Goal: Download file/media

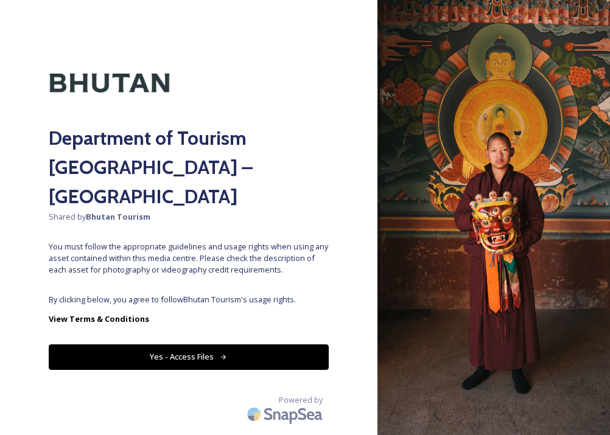
click at [236, 345] on button "Yes - Access Files" at bounding box center [189, 357] width 280 height 25
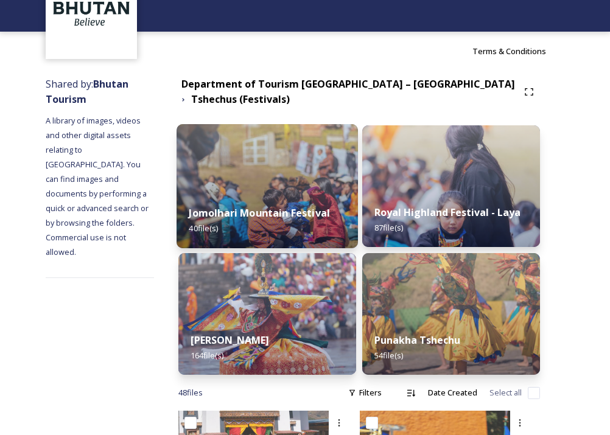
scroll to position [130, 0]
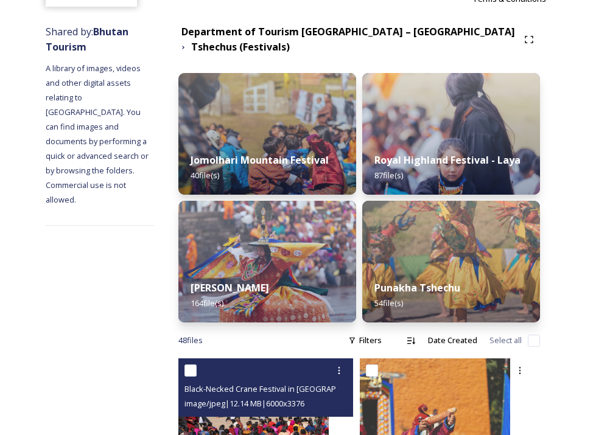
click at [197, 367] on input "checkbox" at bounding box center [190, 371] width 12 height 12
checkbox input "true"
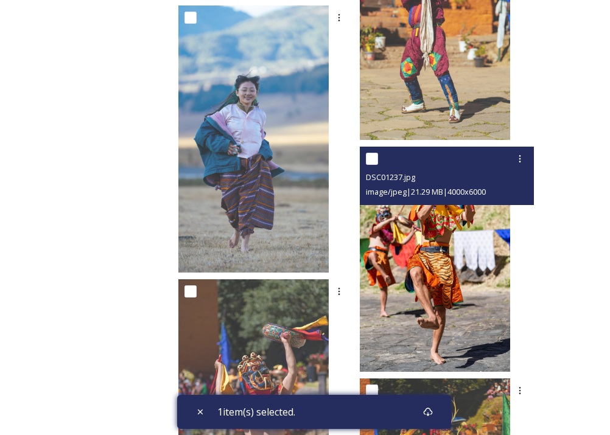
scroll to position [575, 0]
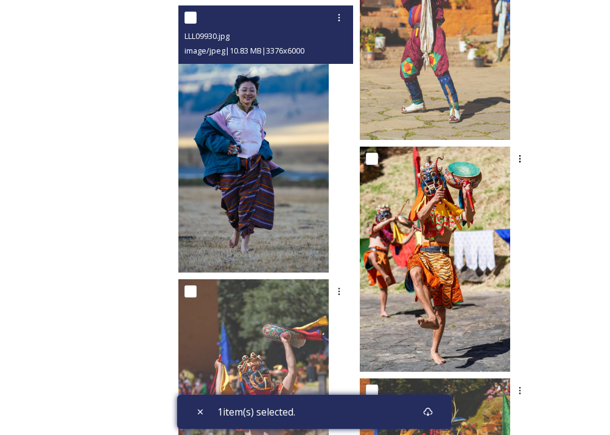
click at [197, 16] on input "checkbox" at bounding box center [190, 18] width 12 height 12
checkbox input "true"
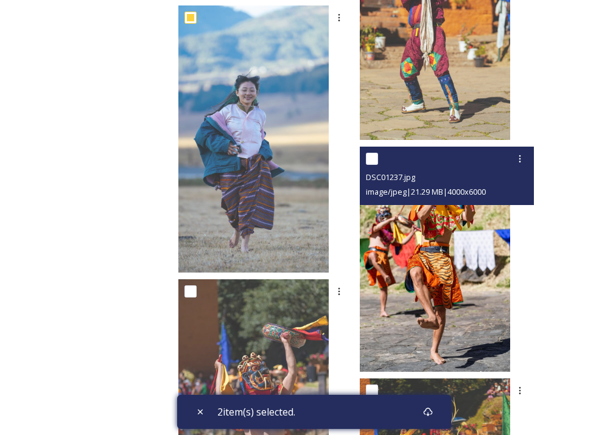
click at [378, 160] on input "checkbox" at bounding box center [372, 159] width 12 height 12
checkbox input "true"
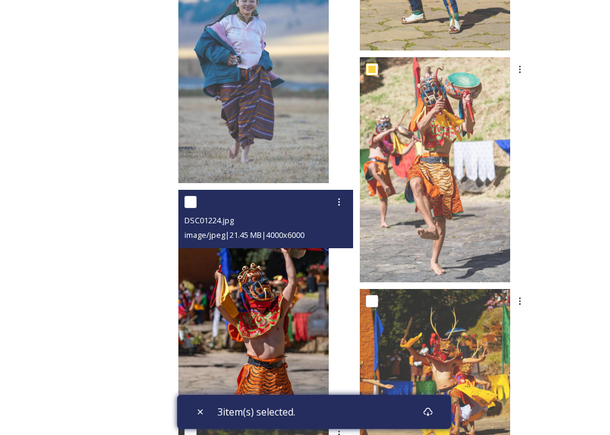
scroll to position [800, 0]
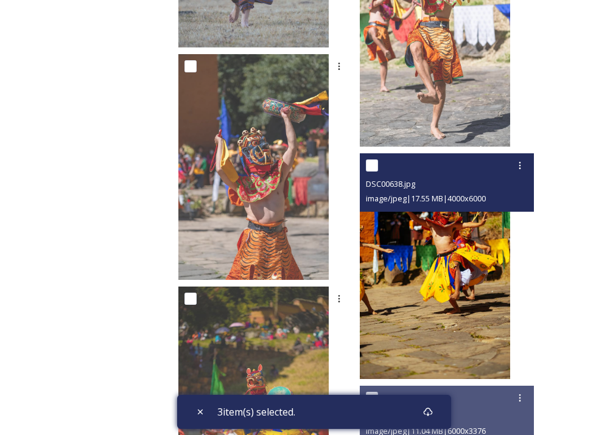
click at [378, 161] on input "checkbox" at bounding box center [372, 166] width 12 height 12
checkbox input "true"
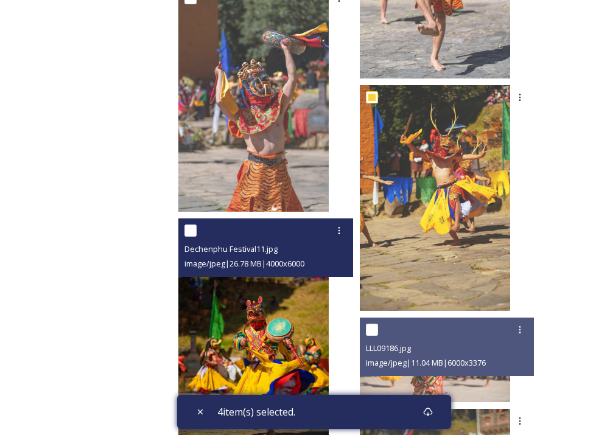
scroll to position [907, 0]
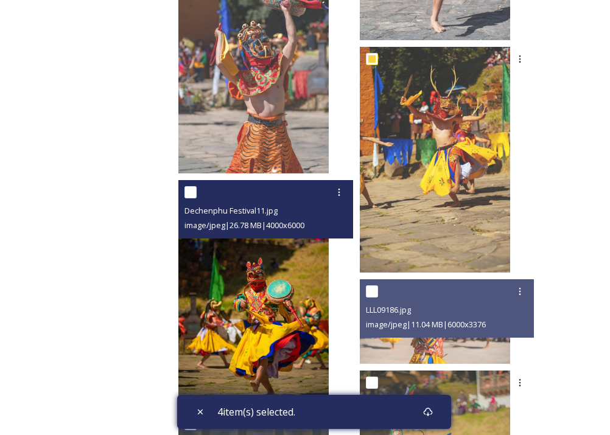
click at [197, 192] on input "checkbox" at bounding box center [190, 192] width 12 height 12
checkbox input "true"
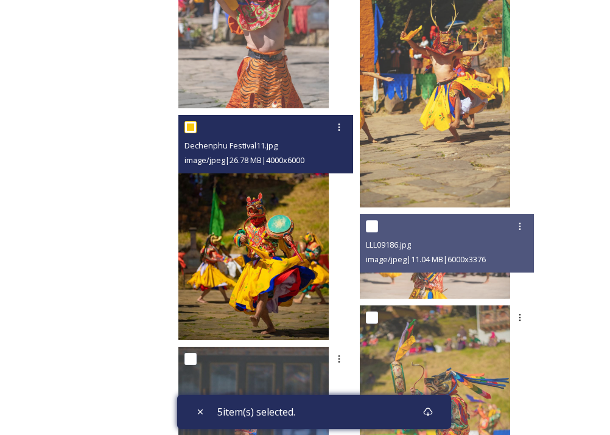
scroll to position [1053, 0]
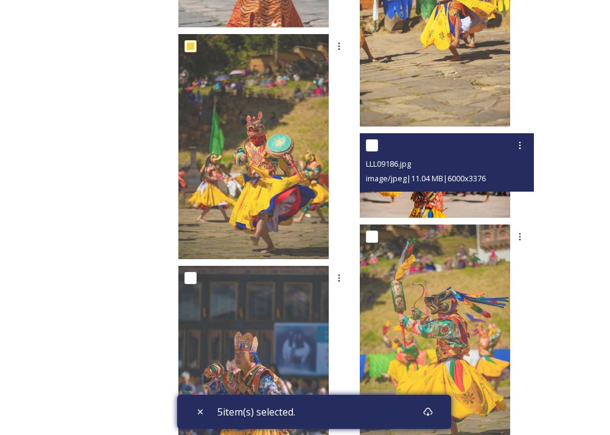
click at [378, 144] on input "checkbox" at bounding box center [372, 145] width 12 height 12
checkbox input "true"
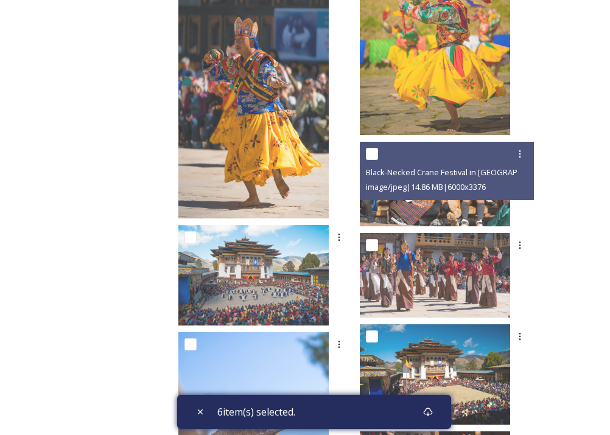
scroll to position [1487, 0]
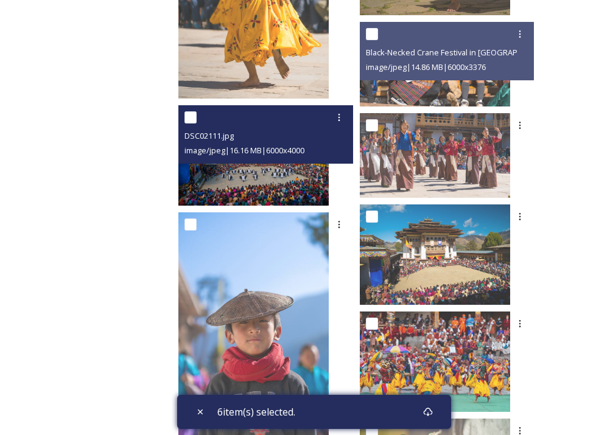
click at [197, 113] on input "checkbox" at bounding box center [190, 117] width 12 height 12
checkbox input "true"
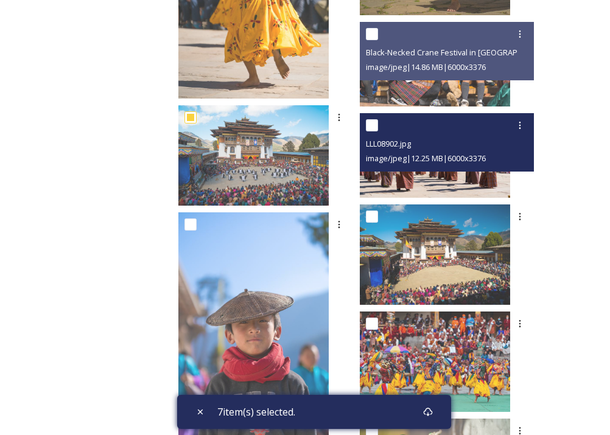
click at [378, 121] on input "checkbox" at bounding box center [372, 125] width 12 height 12
checkbox input "true"
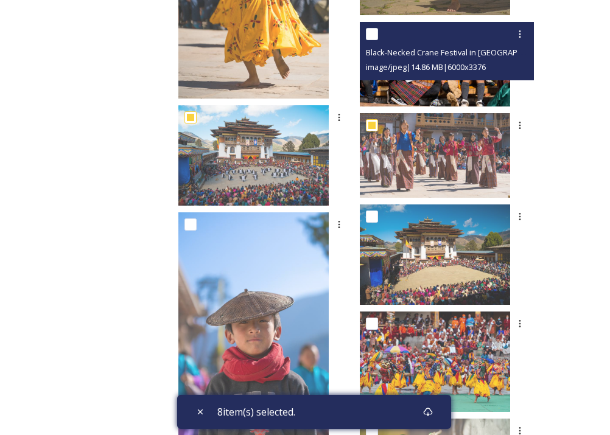
click at [378, 35] on input "checkbox" at bounding box center [372, 34] width 12 height 12
checkbox input "true"
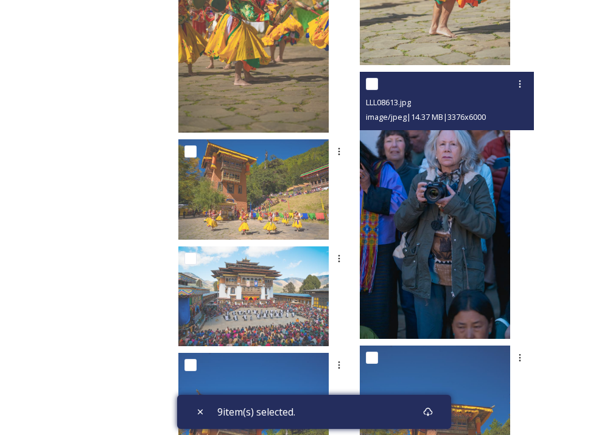
scroll to position [2178, 0]
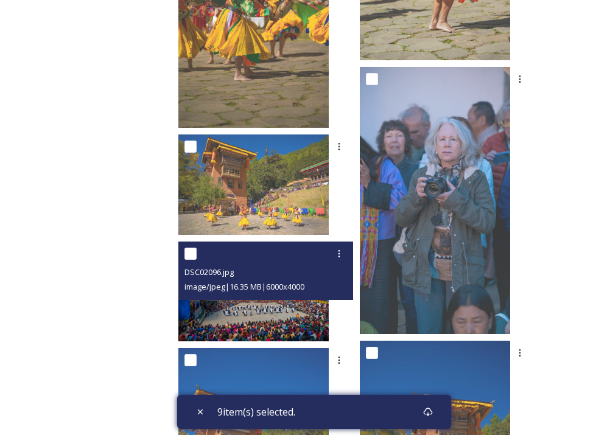
click at [197, 250] on input "checkbox" at bounding box center [190, 254] width 12 height 12
checkbox input "true"
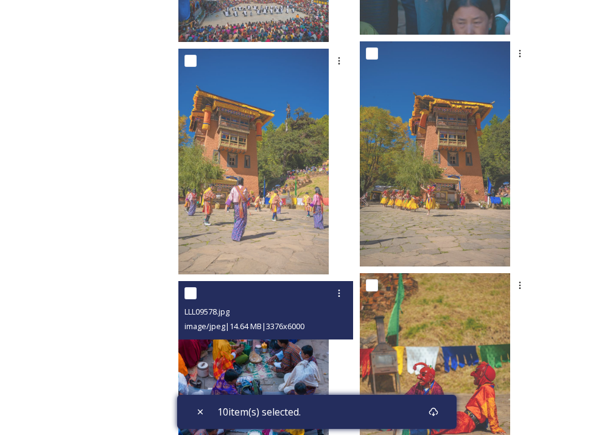
scroll to position [2599, 0]
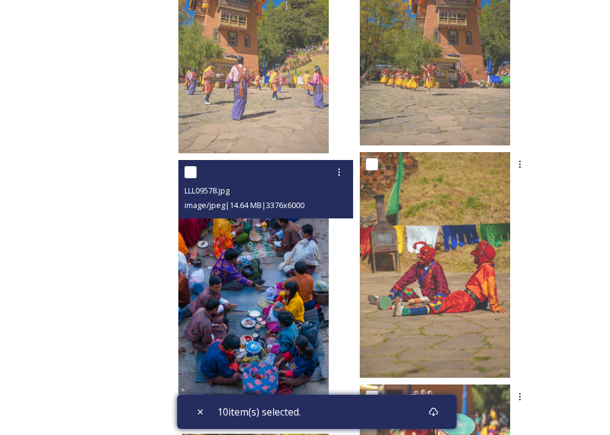
click at [197, 171] on input "checkbox" at bounding box center [190, 172] width 12 height 12
checkbox input "true"
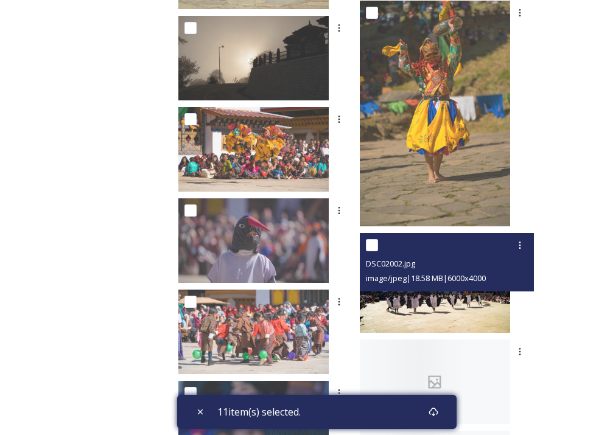
scroll to position [3559, 0]
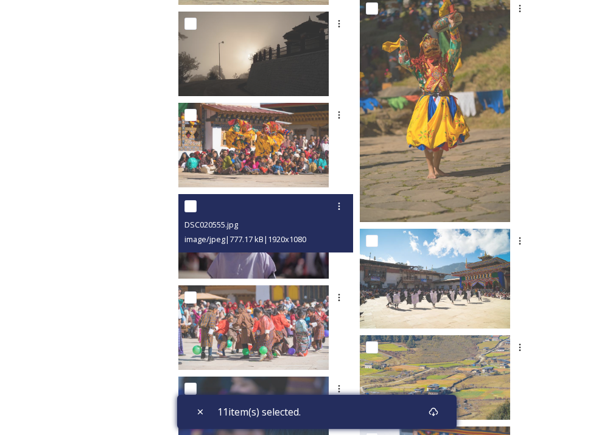
click at [197, 202] on input "checkbox" at bounding box center [190, 206] width 12 height 12
checkbox input "true"
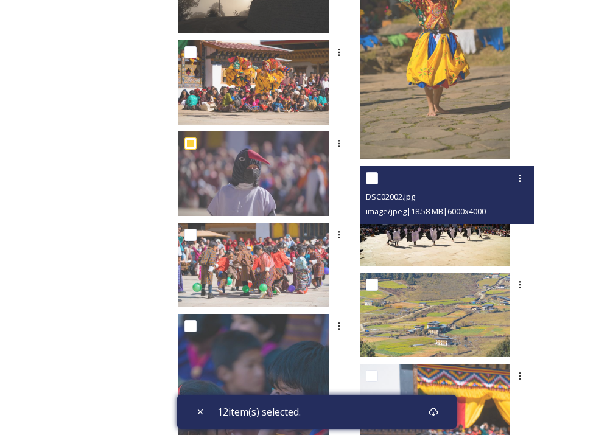
scroll to position [3623, 0]
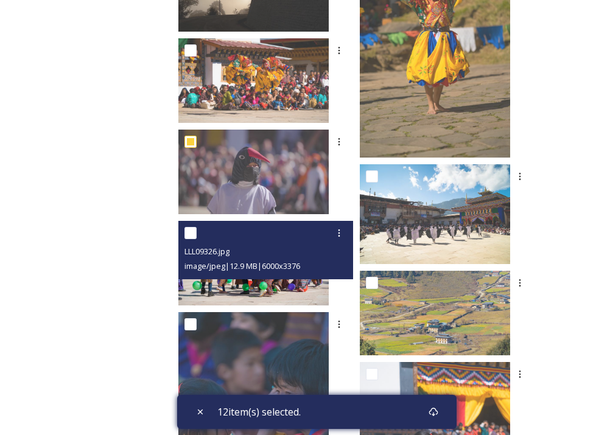
click at [197, 236] on input "checkbox" at bounding box center [190, 233] width 12 height 12
checkbox input "true"
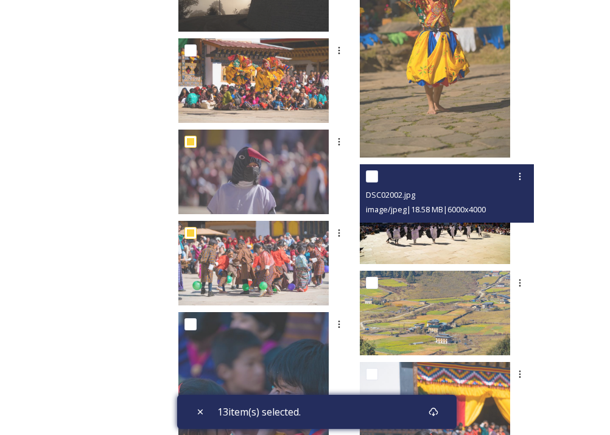
click at [378, 174] on input "checkbox" at bounding box center [372, 176] width 12 height 12
checkbox input "true"
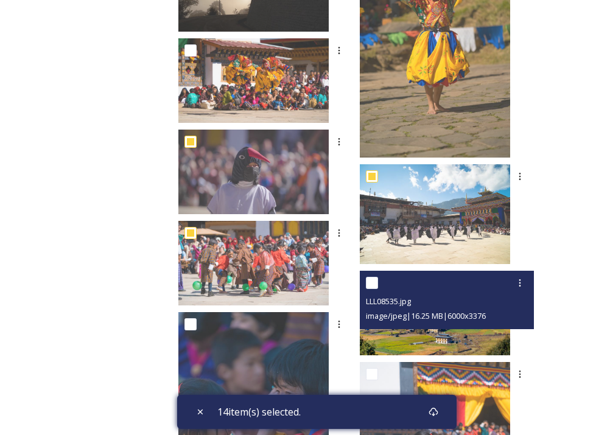
scroll to position [3695, 0]
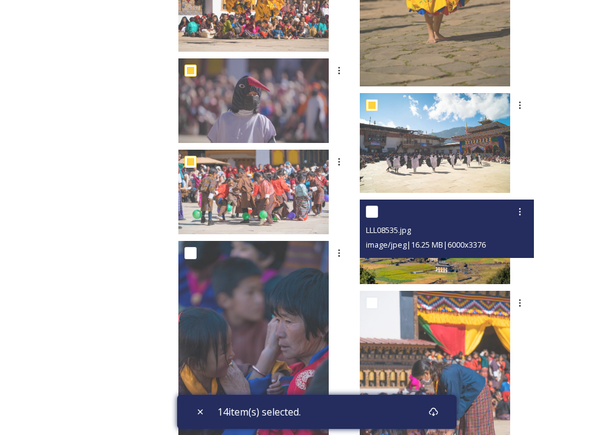
click at [378, 212] on input "checkbox" at bounding box center [372, 212] width 12 height 12
checkbox input "true"
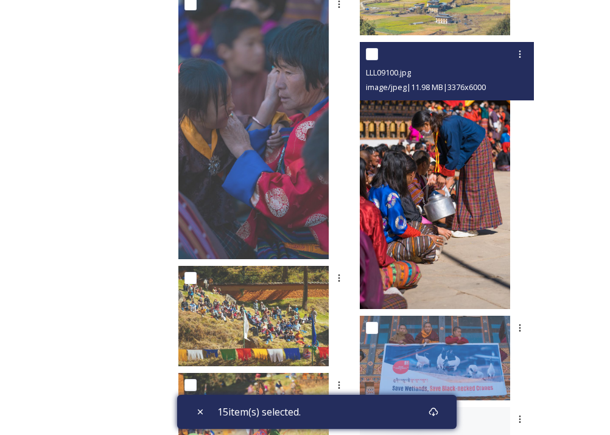
scroll to position [3945, 0]
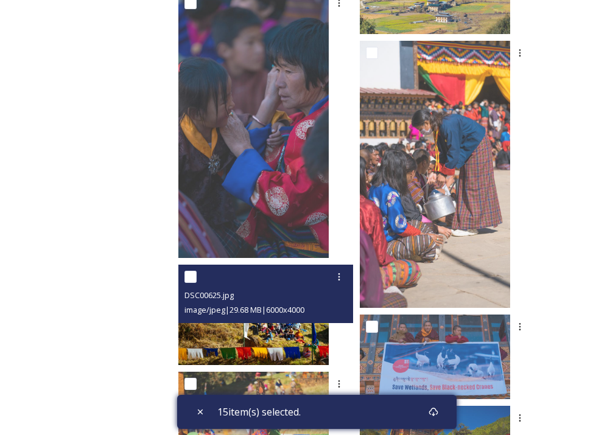
click at [197, 276] on input "checkbox" at bounding box center [190, 277] width 12 height 12
checkbox input "true"
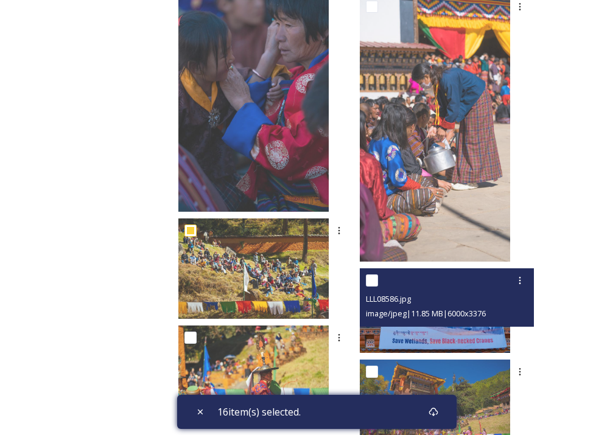
scroll to position [4082, 0]
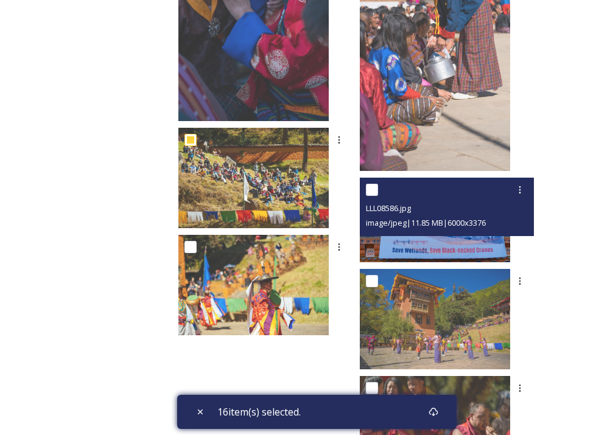
click at [378, 188] on input "checkbox" at bounding box center [372, 190] width 12 height 12
checkbox input "true"
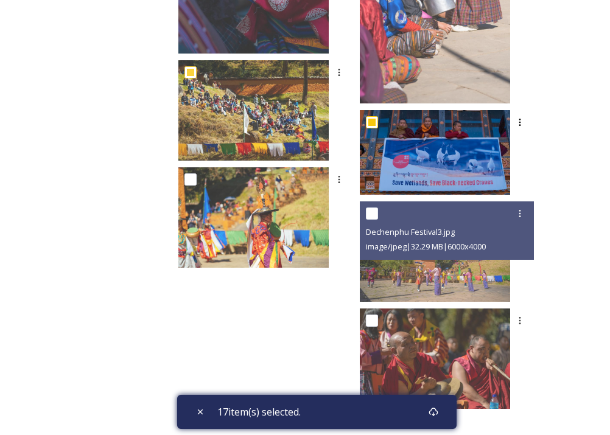
scroll to position [4149, 0]
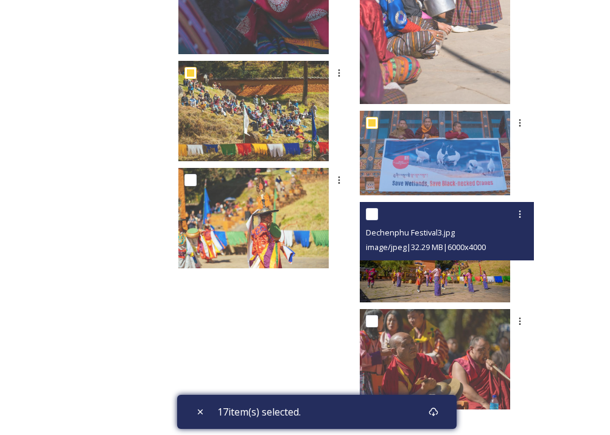
click at [378, 212] on input "checkbox" at bounding box center [372, 214] width 12 height 12
checkbox input "true"
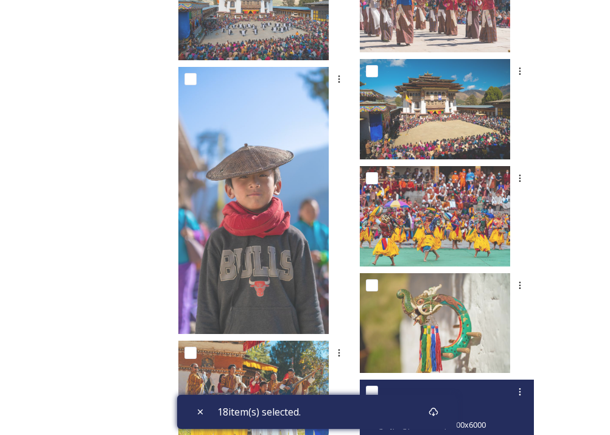
scroll to position [1617, 0]
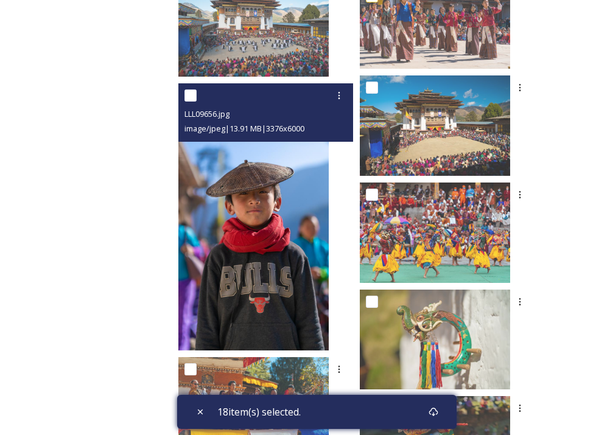
click at [197, 91] on input "checkbox" at bounding box center [190, 96] width 12 height 12
checkbox input "true"
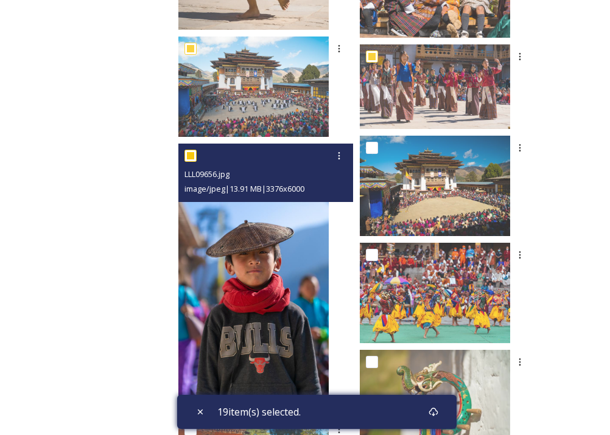
scroll to position [1473, 0]
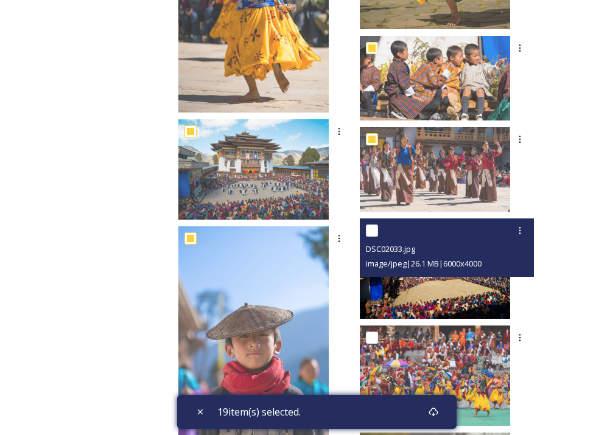
click at [378, 229] on input "checkbox" at bounding box center [372, 231] width 12 height 12
checkbox input "true"
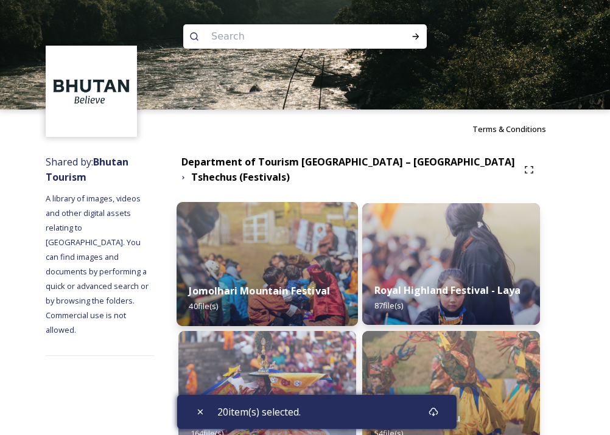
scroll to position [0, 0]
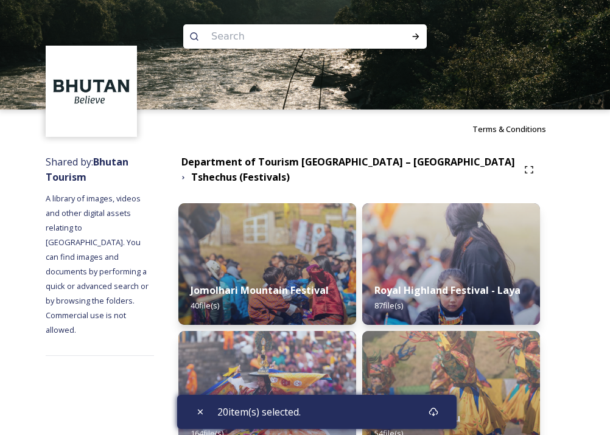
click at [275, 413] on span "20 item(s) selected." at bounding box center [258, 412] width 83 height 15
click at [438, 412] on icon at bounding box center [434, 412] width 10 height 10
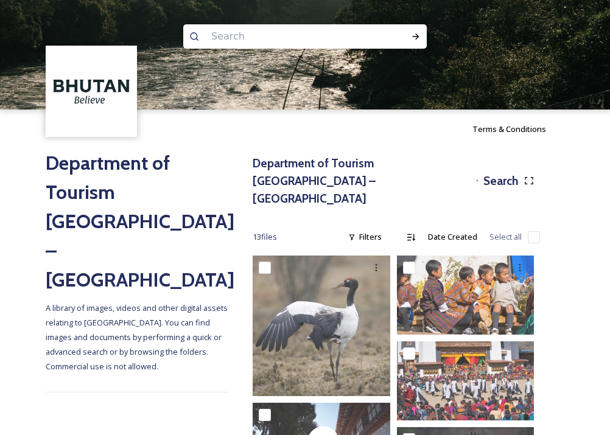
scroll to position [212, 0]
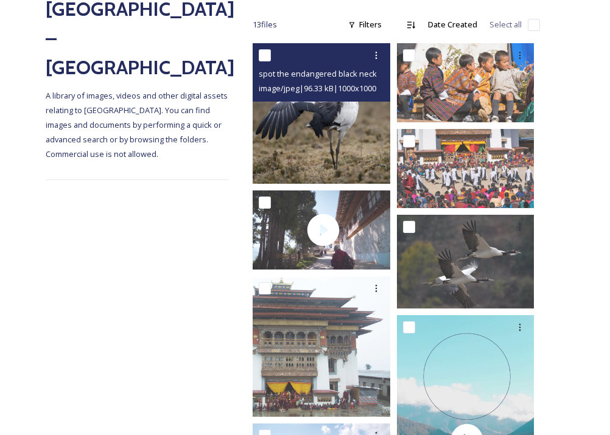
click at [259, 49] on input "checkbox" at bounding box center [265, 55] width 12 height 12
checkbox input "true"
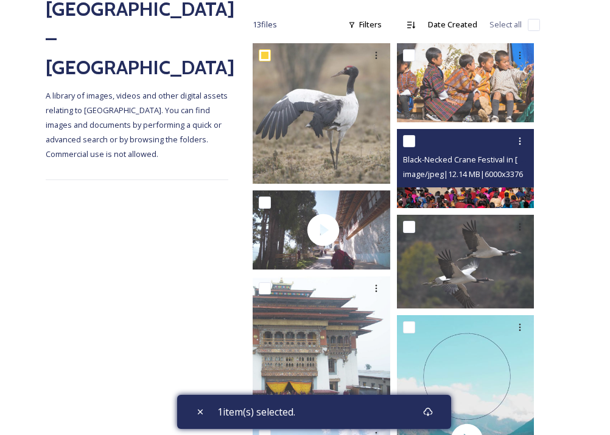
click at [411, 135] on input "checkbox" at bounding box center [409, 141] width 12 height 12
checkbox input "true"
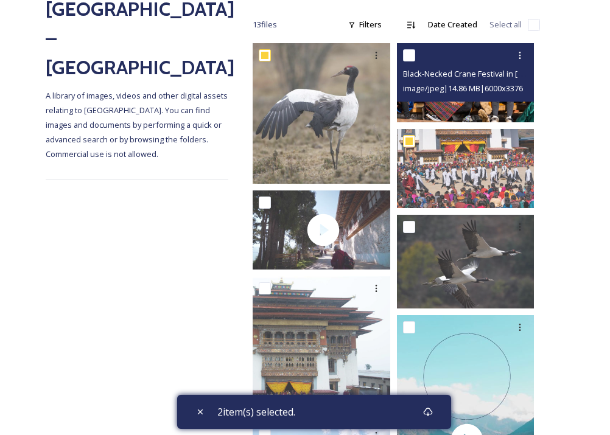
click at [405, 49] on input "checkbox" at bounding box center [409, 55] width 12 height 12
checkbox input "true"
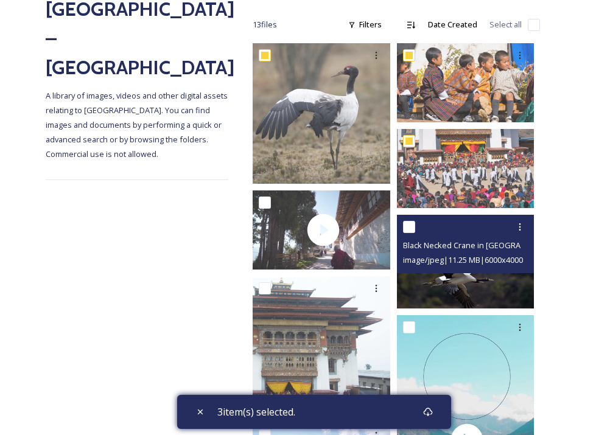
click at [410, 221] on input "checkbox" at bounding box center [409, 227] width 12 height 12
checkbox input "true"
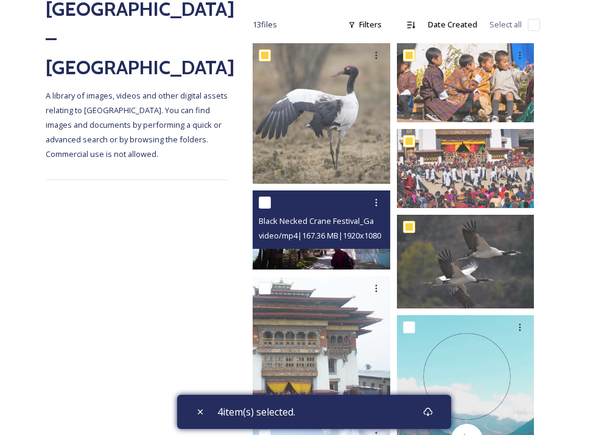
click at [263, 197] on input "checkbox" at bounding box center [265, 203] width 12 height 12
checkbox input "true"
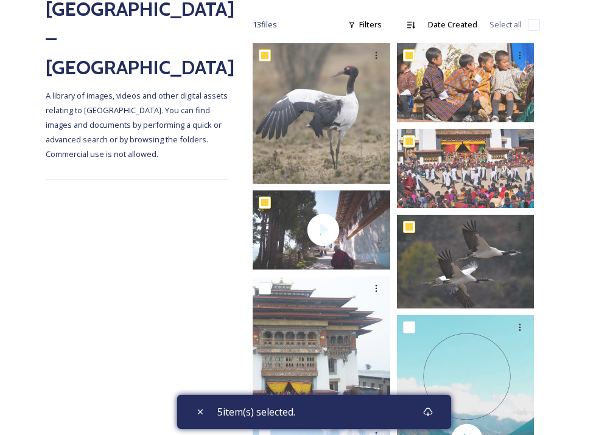
scroll to position [423, 0]
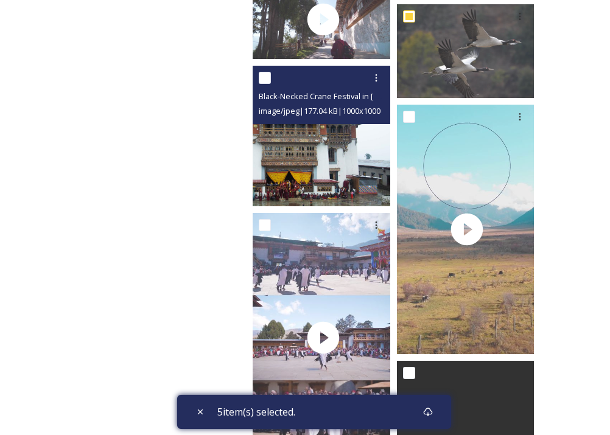
click at [259, 72] on input "checkbox" at bounding box center [265, 78] width 12 height 12
checkbox input "true"
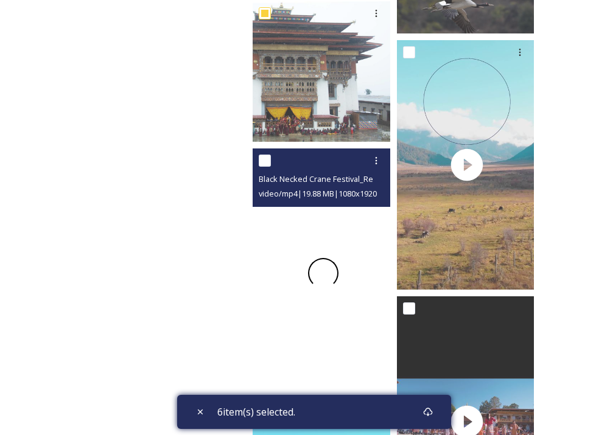
scroll to position [489, 0]
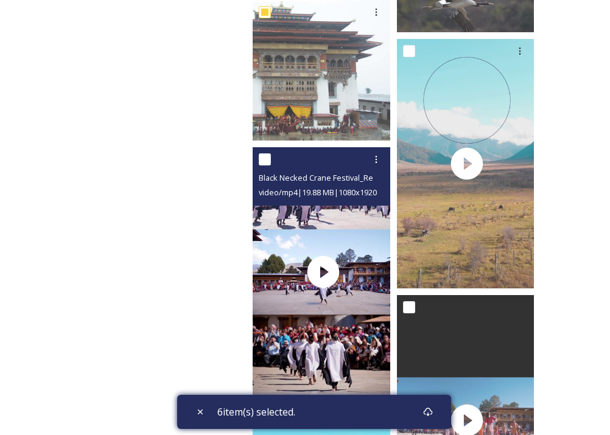
click at [259, 153] on input "checkbox" at bounding box center [265, 159] width 12 height 12
checkbox input "true"
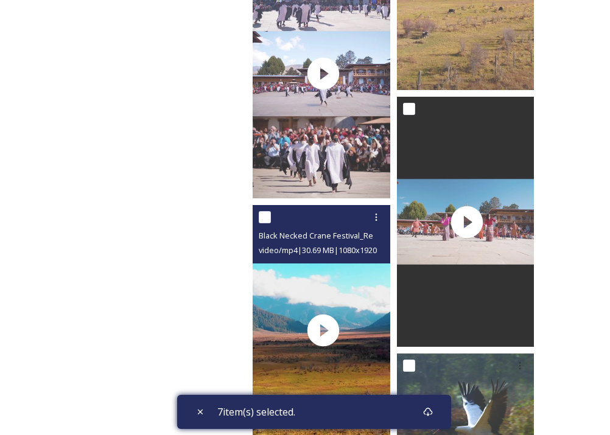
scroll to position [797, 0]
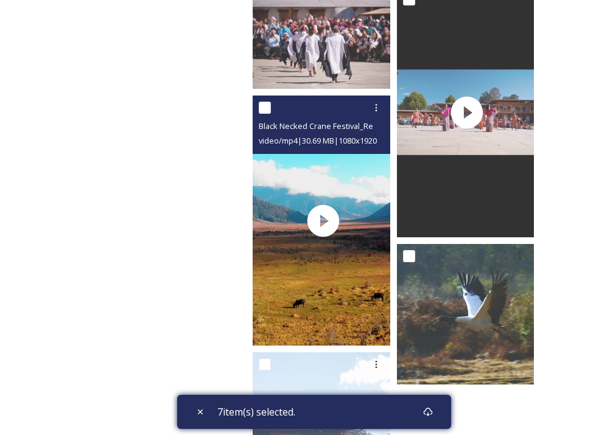
click at [261, 102] on input "checkbox" at bounding box center [265, 108] width 12 height 12
checkbox input "true"
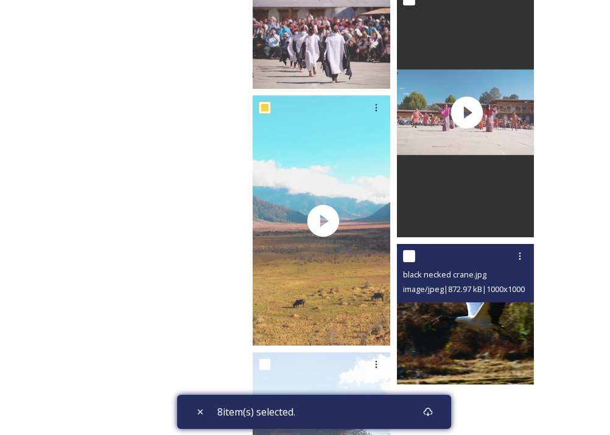
click at [406, 250] on input "checkbox" at bounding box center [409, 256] width 12 height 12
checkbox input "true"
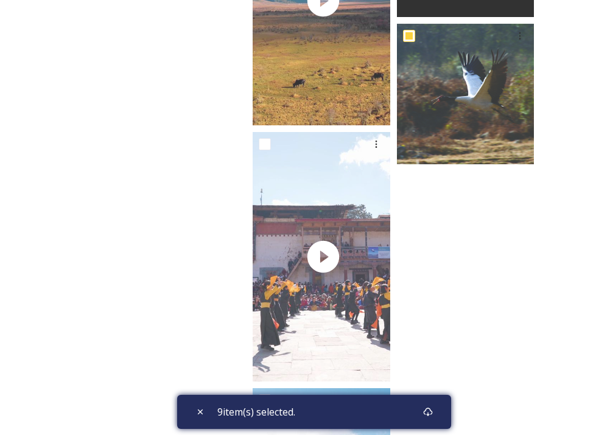
scroll to position [1019, 0]
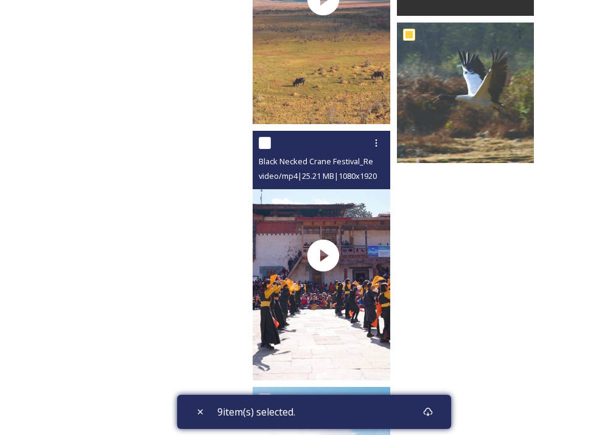
click at [260, 137] on input "checkbox" at bounding box center [265, 143] width 12 height 12
checkbox input "true"
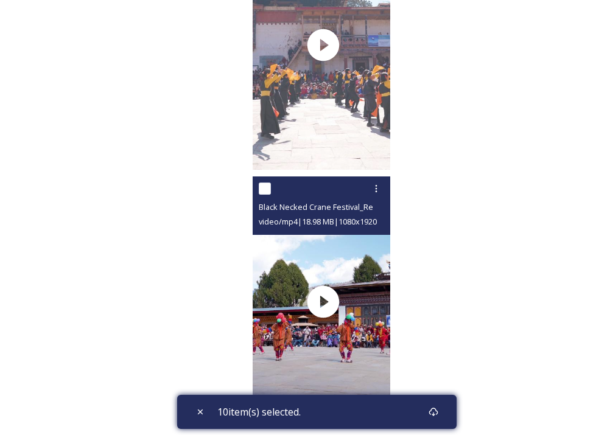
click at [259, 183] on input "checkbox" at bounding box center [265, 189] width 12 height 12
checkbox input "true"
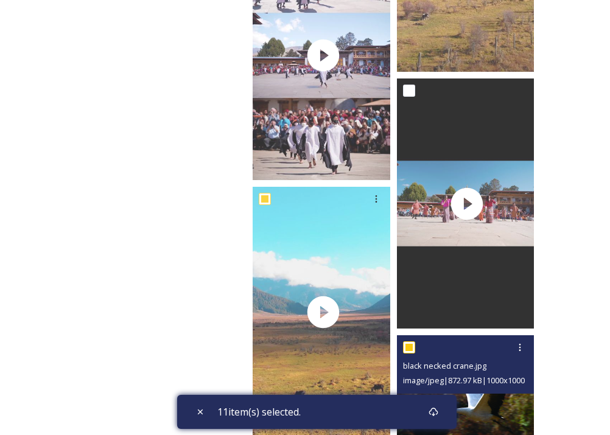
scroll to position [613, 0]
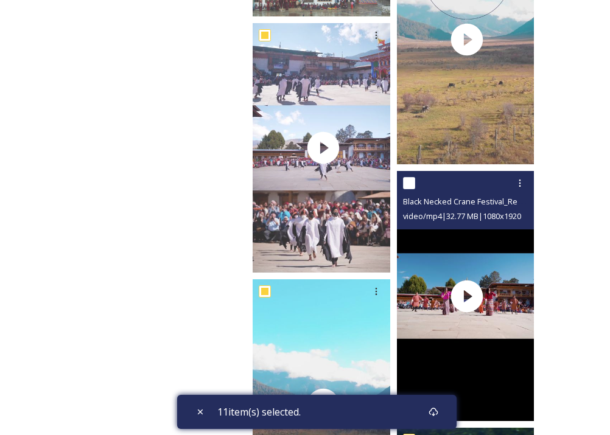
click at [406, 177] on input "checkbox" at bounding box center [409, 183] width 12 height 12
checkbox input "true"
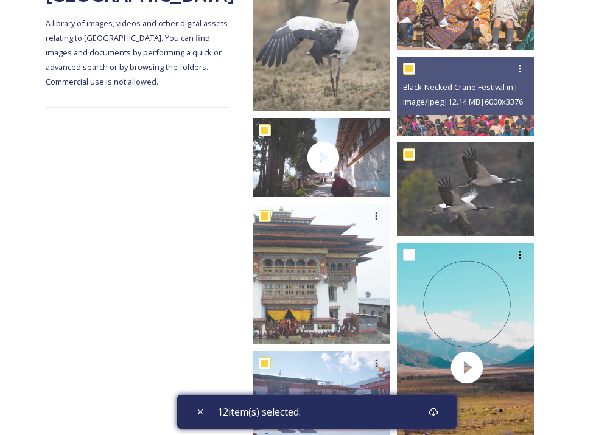
scroll to position [290, 0]
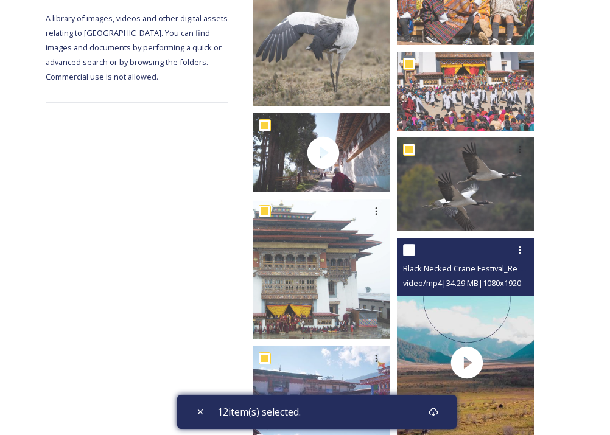
click at [409, 244] on input "checkbox" at bounding box center [409, 250] width 12 height 12
checkbox input "true"
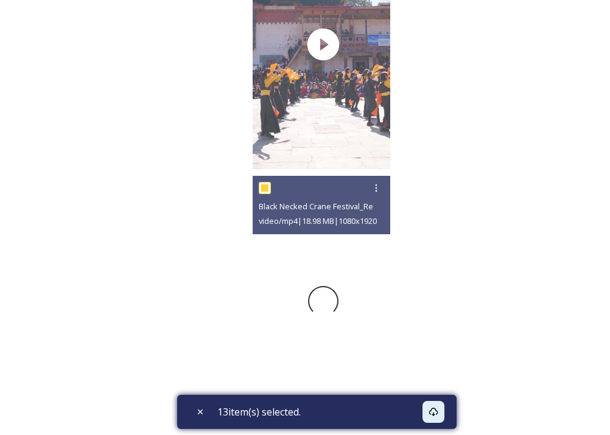
scroll to position [1229, 0]
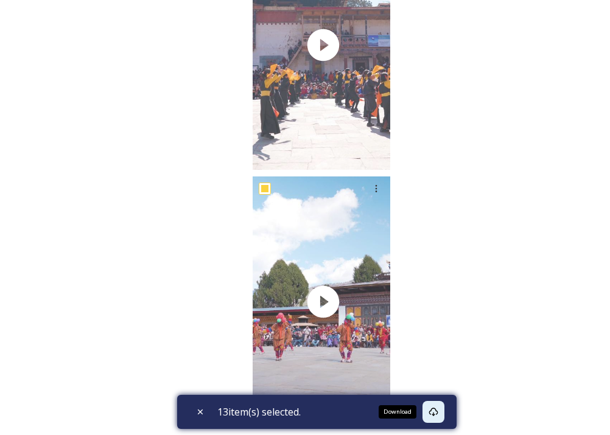
click at [437, 411] on icon at bounding box center [434, 412] width 10 height 10
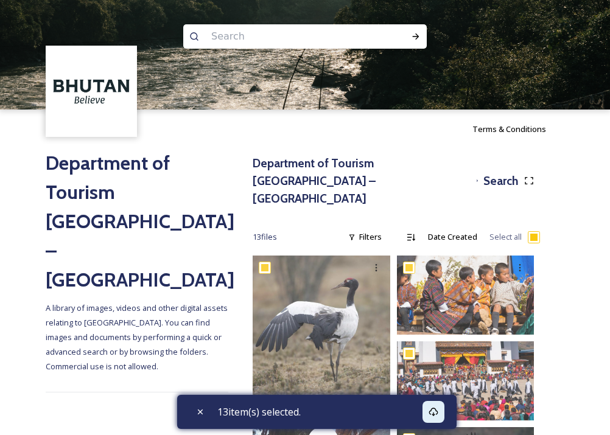
scroll to position [0, 0]
click at [283, 164] on h3 "Department of Tourism [GEOGRAPHIC_DATA] – [GEOGRAPHIC_DATA]" at bounding box center [362, 181] width 219 height 52
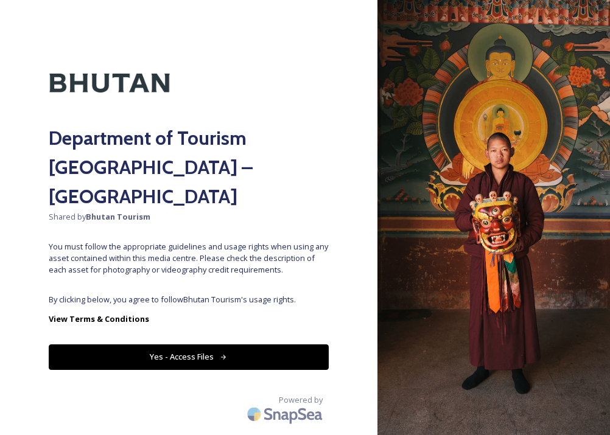
click at [239, 345] on button "Yes - Access Files" at bounding box center [189, 357] width 280 height 25
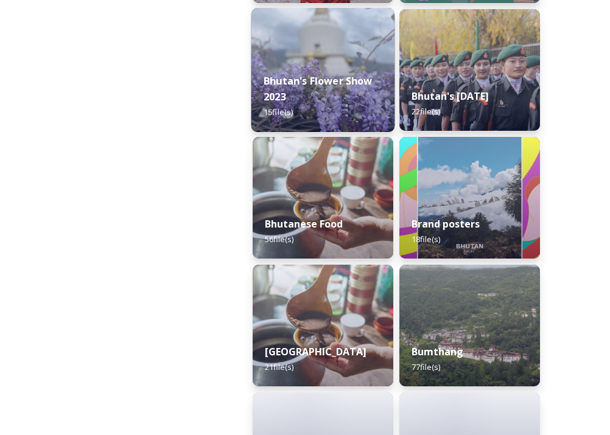
scroll to position [442, 0]
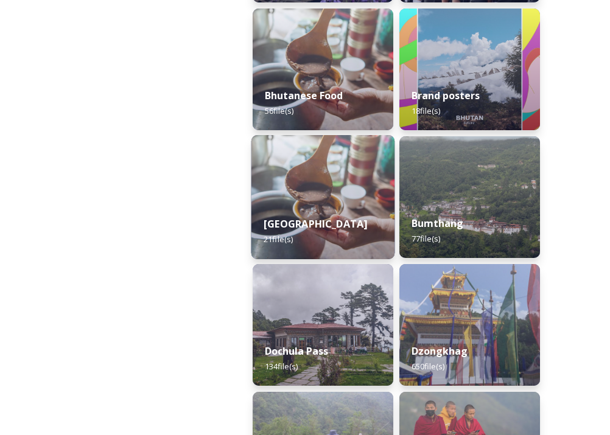
click at [356, 204] on div "Bumdeling Wildlife Sanctuary 21 file(s)" at bounding box center [323, 231] width 144 height 55
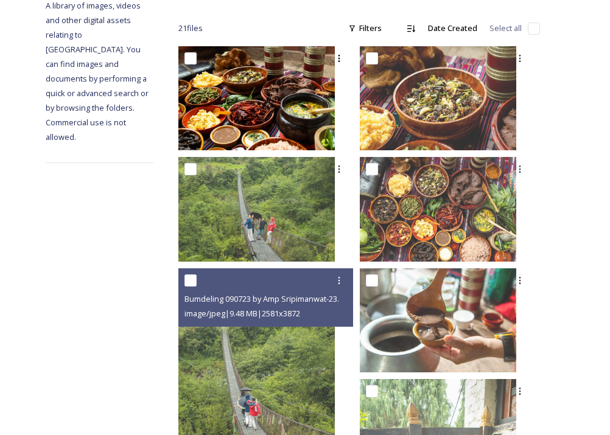
scroll to position [193, 0]
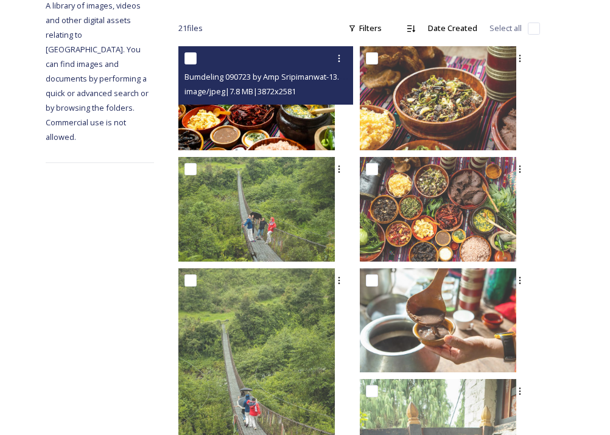
click at [197, 58] on input "checkbox" at bounding box center [190, 58] width 12 height 12
checkbox input "true"
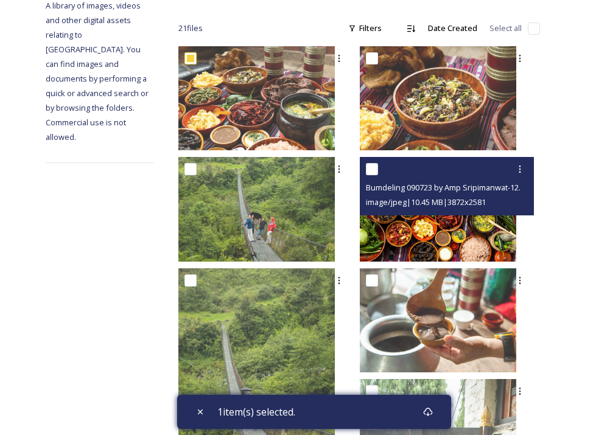
click at [378, 172] on input "checkbox" at bounding box center [372, 169] width 12 height 12
checkbox input "true"
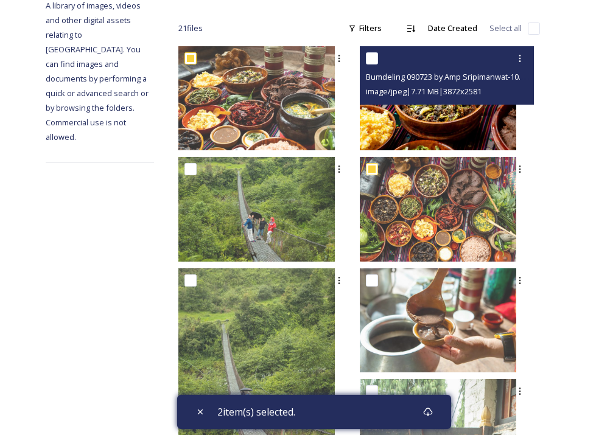
click at [378, 55] on input "checkbox" at bounding box center [372, 58] width 12 height 12
checkbox input "true"
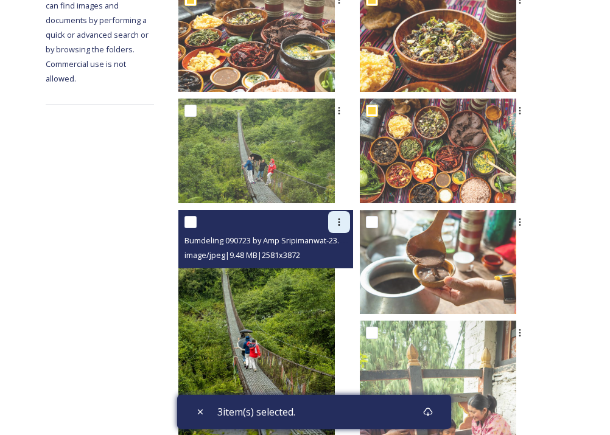
scroll to position [253, 0]
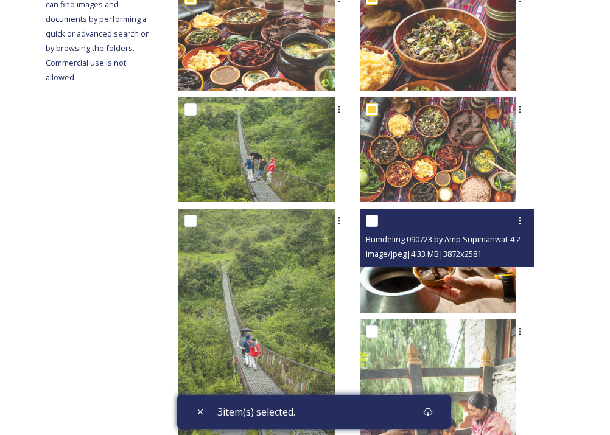
click at [378, 217] on input "checkbox" at bounding box center [372, 221] width 12 height 12
checkbox input "true"
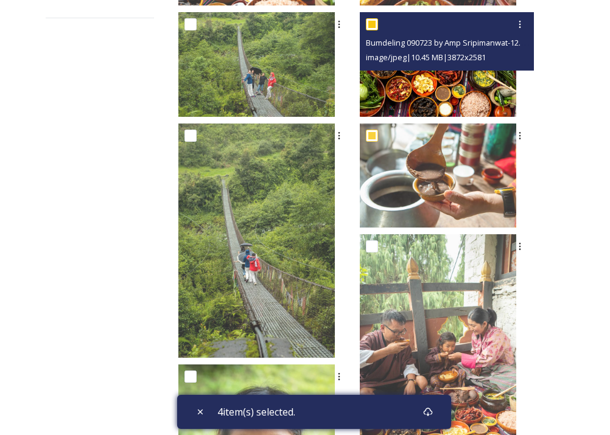
scroll to position [443, 0]
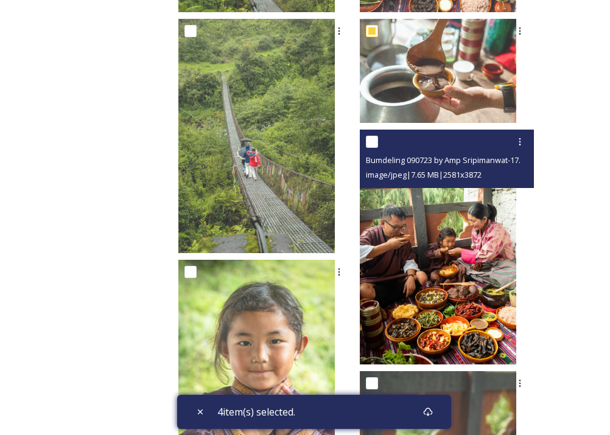
click at [378, 139] on input "checkbox" at bounding box center [372, 142] width 12 height 12
checkbox input "true"
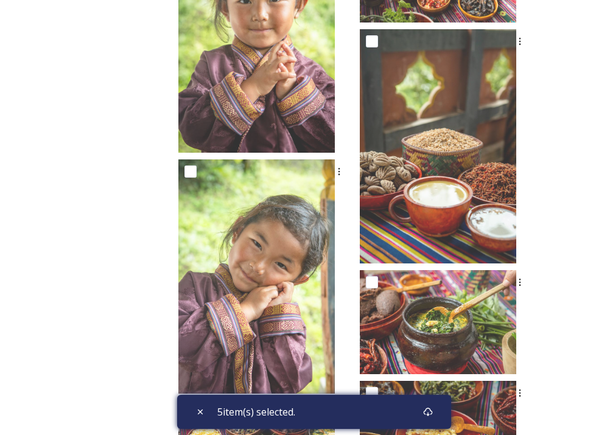
scroll to position [809, 0]
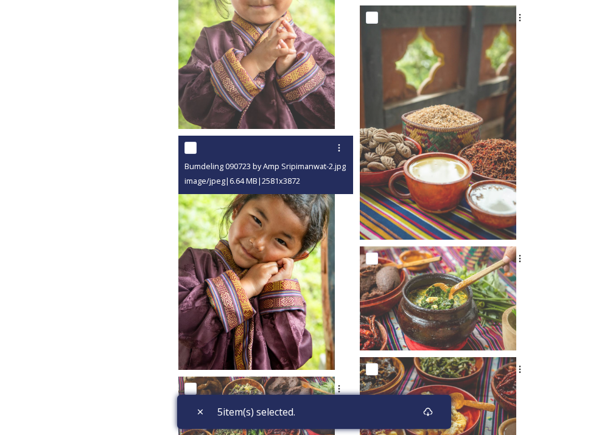
click at [197, 147] on input "checkbox" at bounding box center [190, 148] width 12 height 12
checkbox input "true"
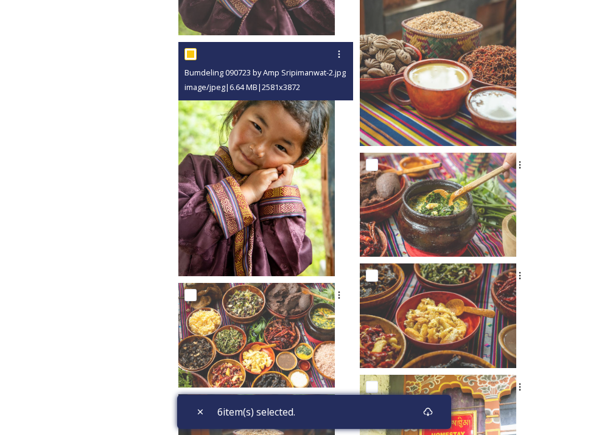
scroll to position [952, 0]
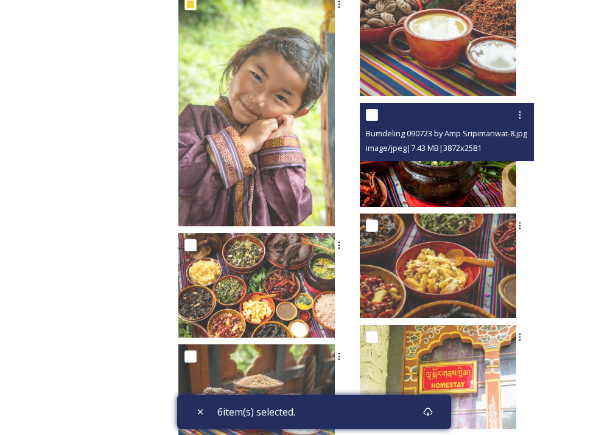
click at [378, 110] on input "checkbox" at bounding box center [372, 115] width 12 height 12
checkbox input "true"
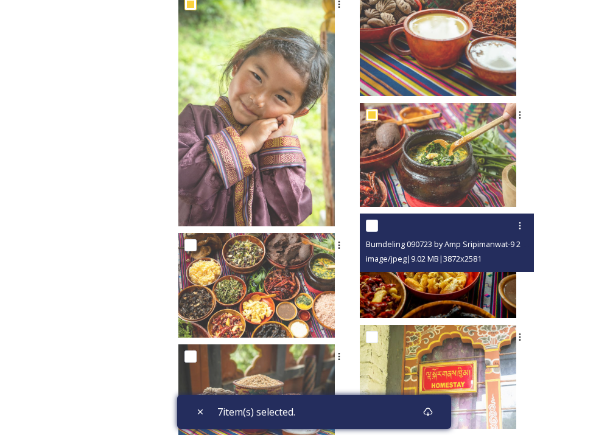
click at [378, 230] on input "checkbox" at bounding box center [372, 226] width 12 height 12
checkbox input "true"
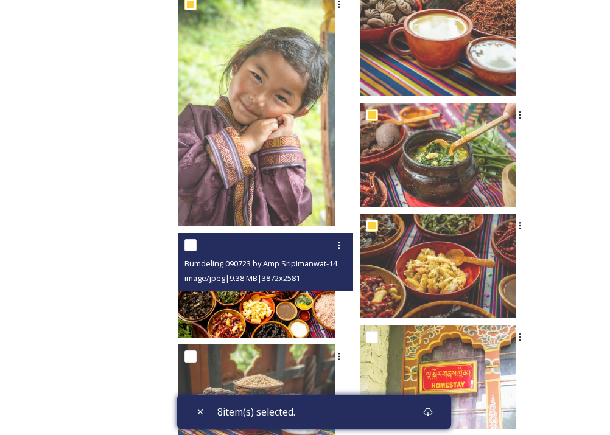
click at [197, 239] on input "checkbox" at bounding box center [190, 245] width 12 height 12
checkbox input "true"
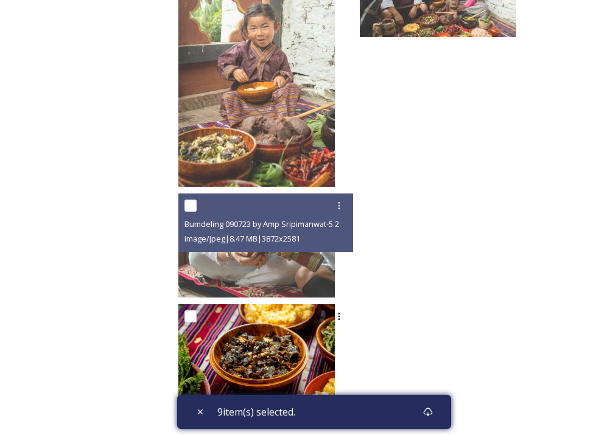
scroll to position [1696, 0]
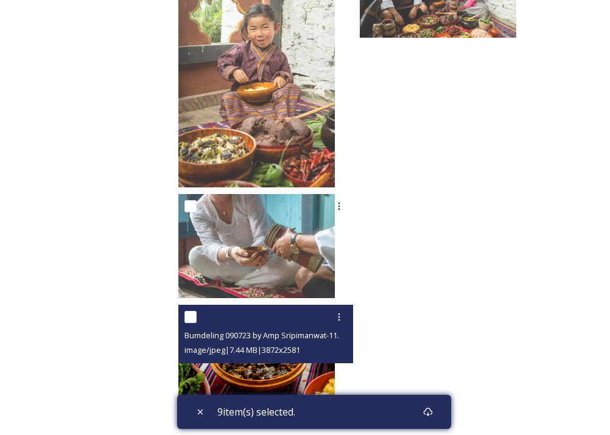
click at [197, 315] on input "checkbox" at bounding box center [190, 317] width 12 height 12
checkbox input "true"
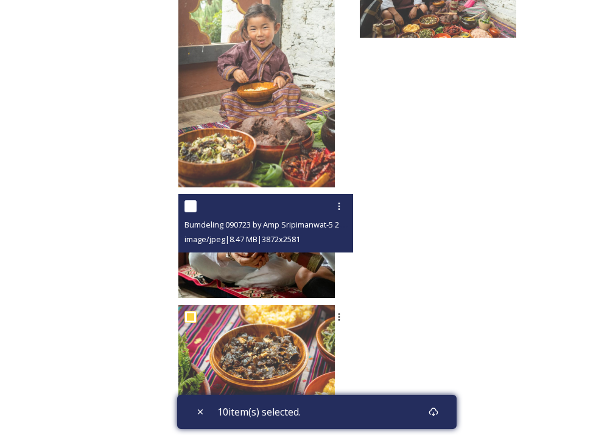
click at [197, 203] on input "checkbox" at bounding box center [190, 206] width 12 height 12
checkbox input "true"
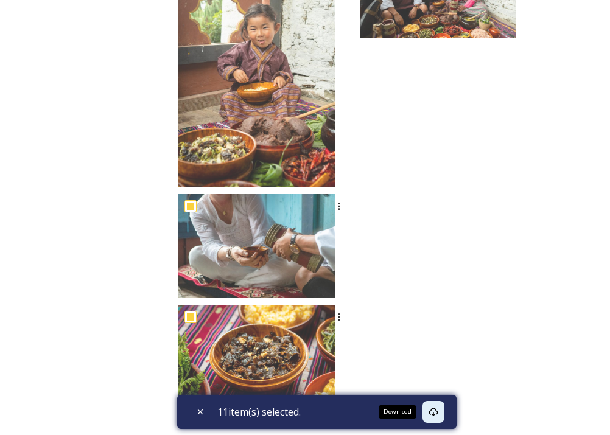
click at [438, 409] on icon at bounding box center [434, 412] width 10 height 10
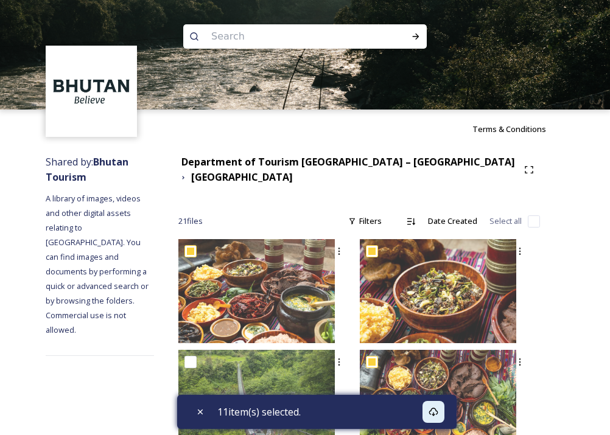
scroll to position [0, 0]
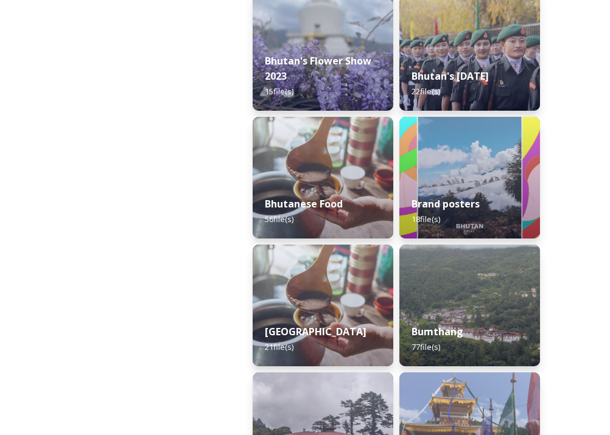
scroll to position [339, 0]
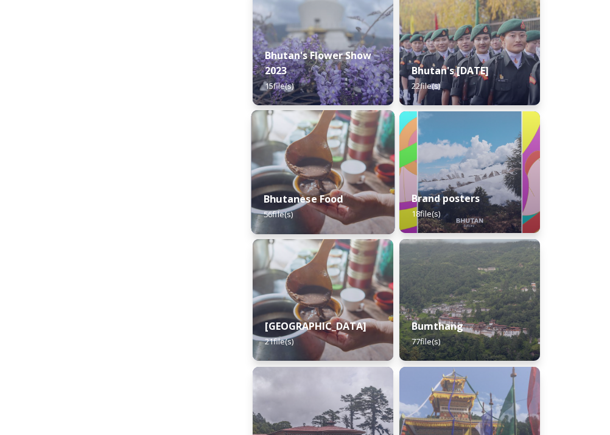
click at [362, 164] on img at bounding box center [323, 172] width 144 height 124
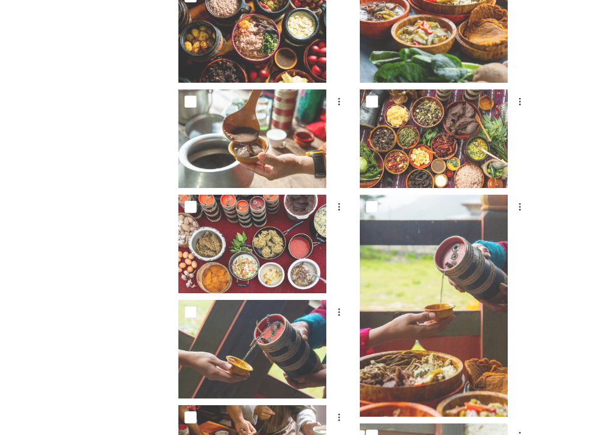
scroll to position [826, 0]
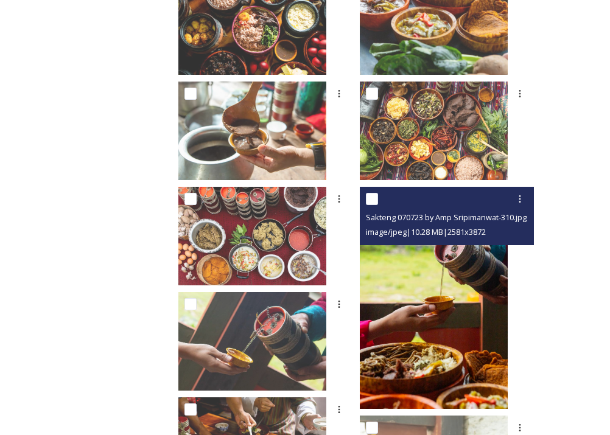
click at [378, 194] on input "checkbox" at bounding box center [372, 199] width 12 height 12
checkbox input "true"
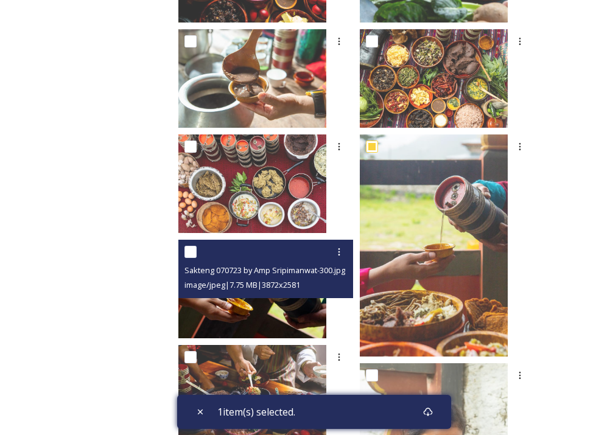
scroll to position [1032, 0]
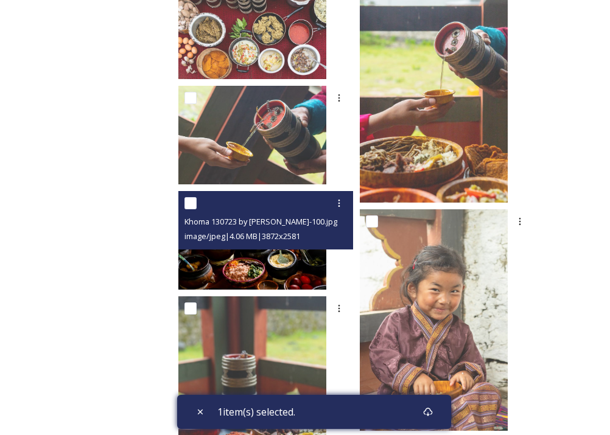
click at [197, 202] on input "checkbox" at bounding box center [190, 203] width 12 height 12
checkbox input "true"
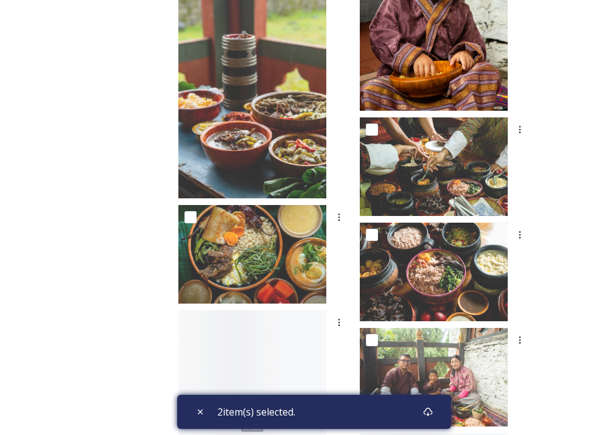
scroll to position [1371, 0]
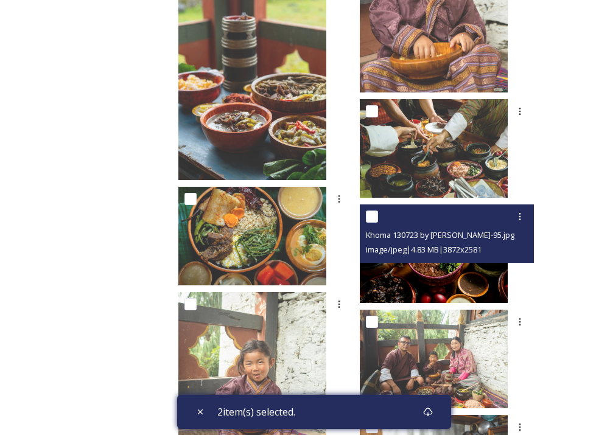
click at [378, 216] on input "checkbox" at bounding box center [372, 217] width 12 height 12
checkbox input "true"
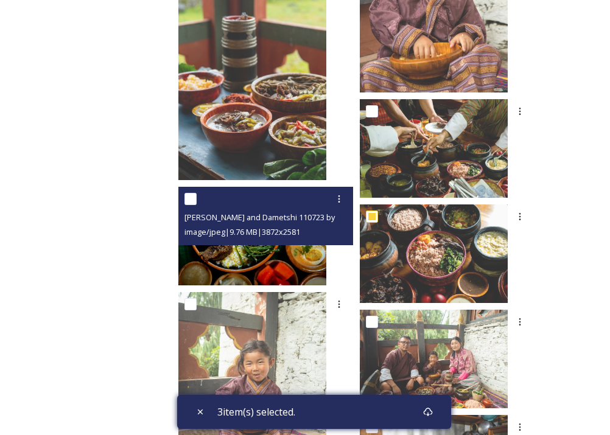
click at [197, 196] on input "checkbox" at bounding box center [190, 199] width 12 height 12
checkbox input "true"
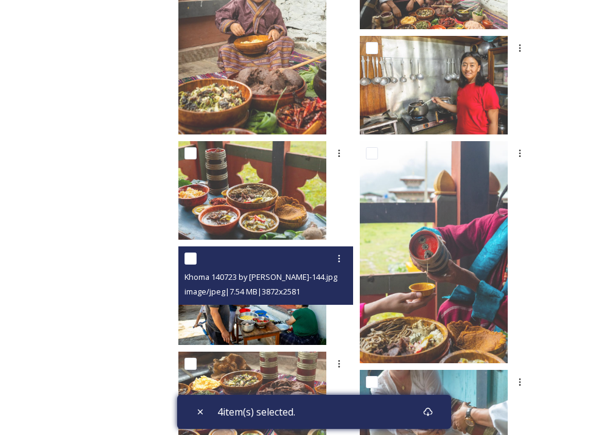
scroll to position [1750, 0]
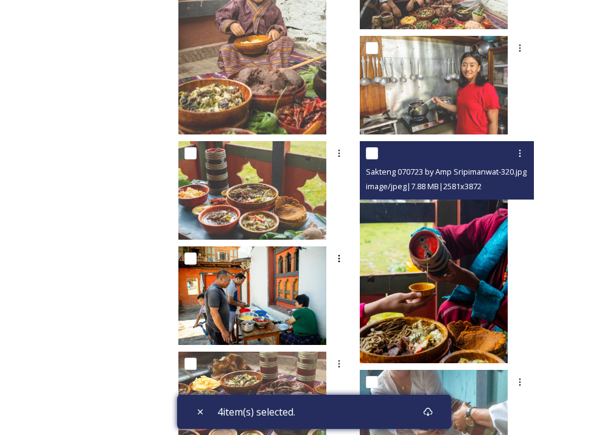
click at [378, 156] on input "checkbox" at bounding box center [372, 153] width 12 height 12
checkbox input "true"
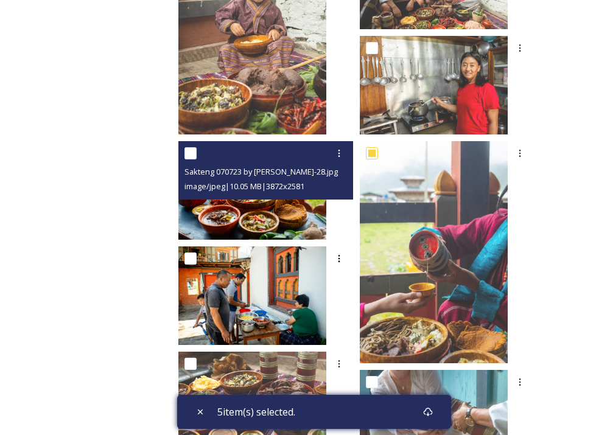
click at [197, 147] on input "checkbox" at bounding box center [190, 153] width 12 height 12
checkbox input "true"
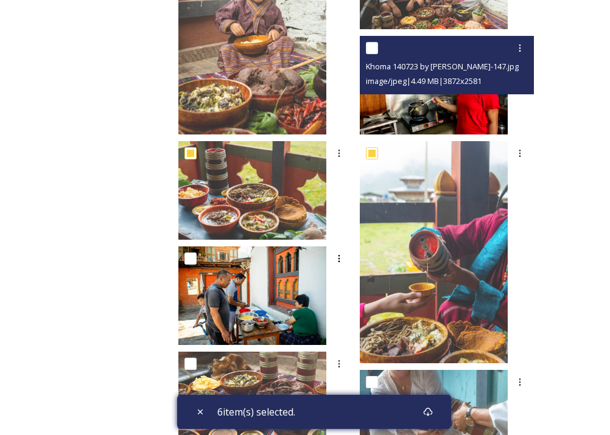
click at [378, 44] on input "checkbox" at bounding box center [372, 48] width 12 height 12
checkbox input "true"
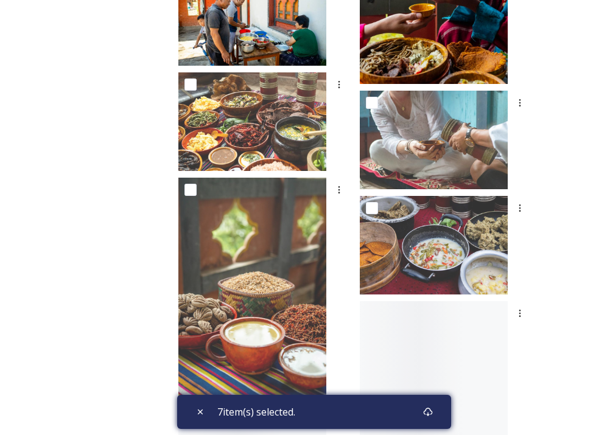
scroll to position [2030, 0]
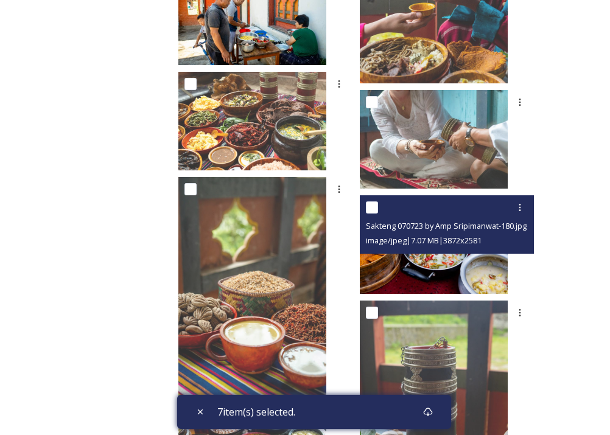
click at [378, 206] on input "checkbox" at bounding box center [372, 208] width 12 height 12
checkbox input "true"
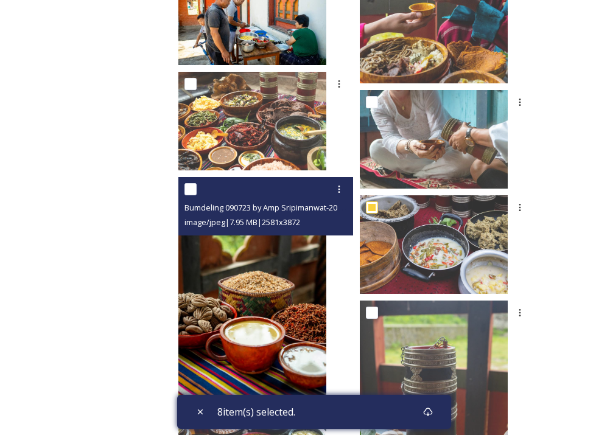
click at [197, 188] on input "checkbox" at bounding box center [190, 189] width 12 height 12
checkbox input "true"
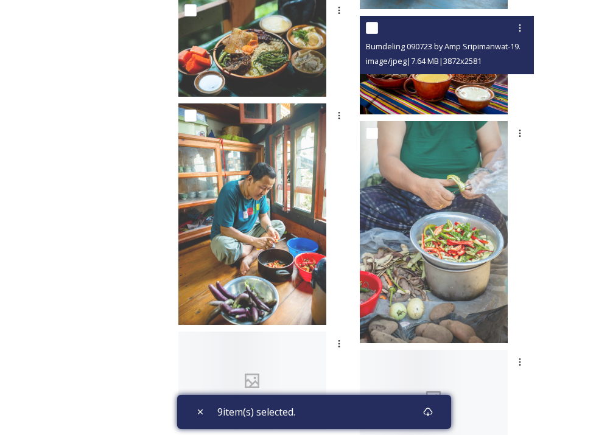
scroll to position [2559, 0]
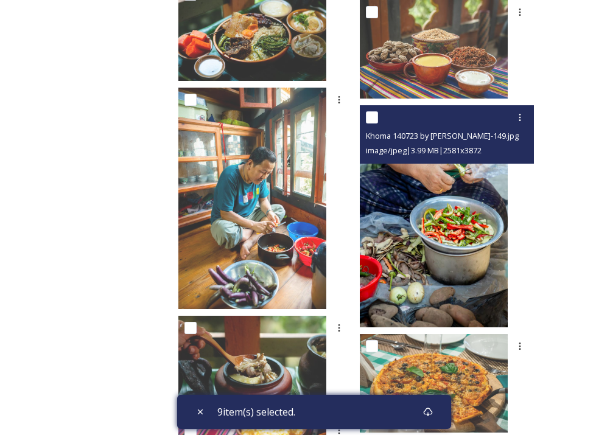
click at [378, 116] on input "checkbox" at bounding box center [372, 117] width 12 height 12
checkbox input "true"
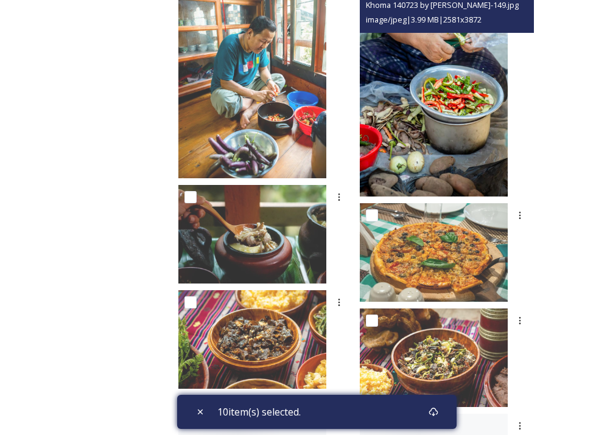
scroll to position [2803, 0]
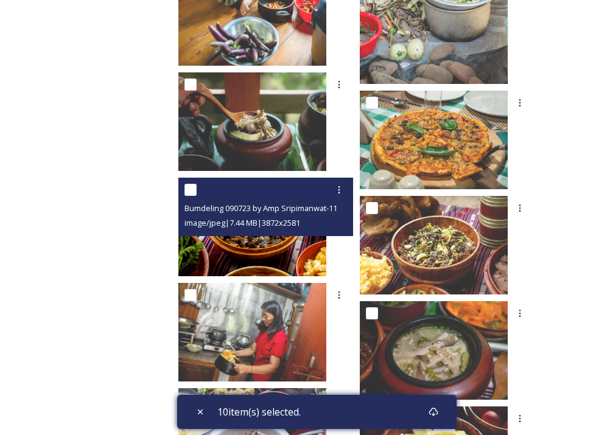
click at [197, 192] on input "checkbox" at bounding box center [190, 190] width 12 height 12
checkbox input "true"
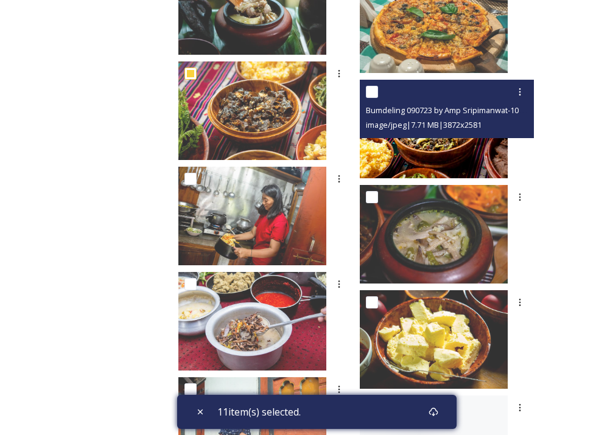
scroll to position [2993, 0]
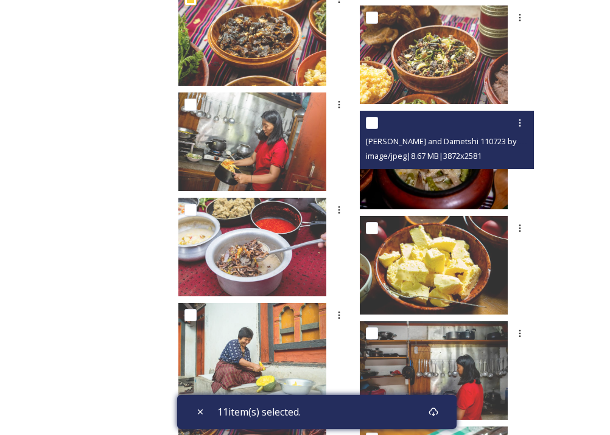
click at [378, 118] on input "checkbox" at bounding box center [372, 123] width 12 height 12
checkbox input "true"
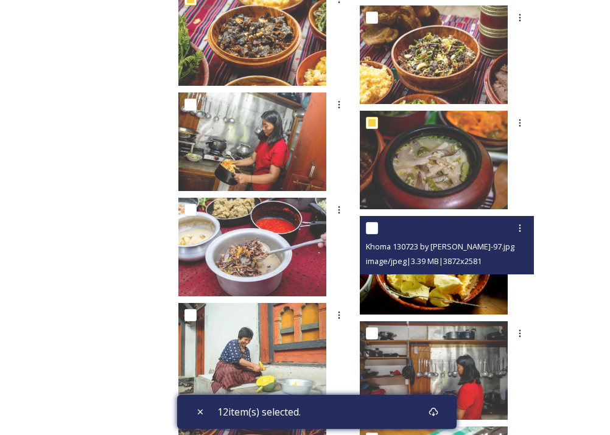
click at [378, 227] on input "checkbox" at bounding box center [372, 228] width 12 height 12
checkbox input "true"
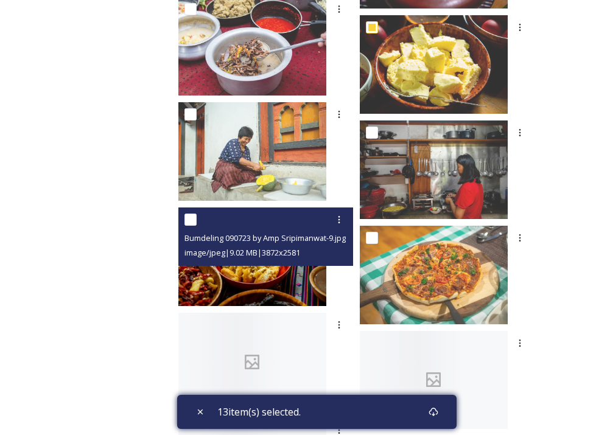
scroll to position [3195, 0]
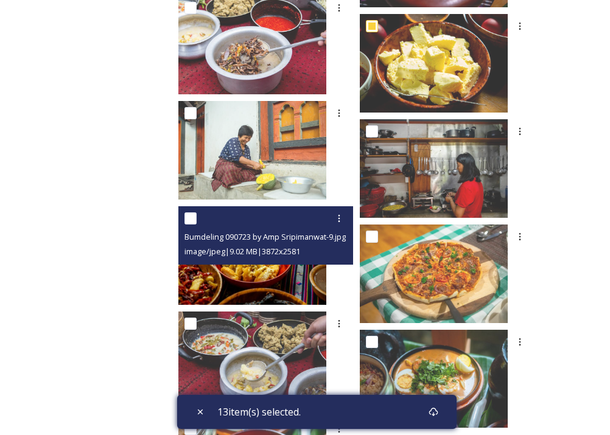
click at [197, 216] on input "checkbox" at bounding box center [190, 218] width 12 height 12
checkbox input "true"
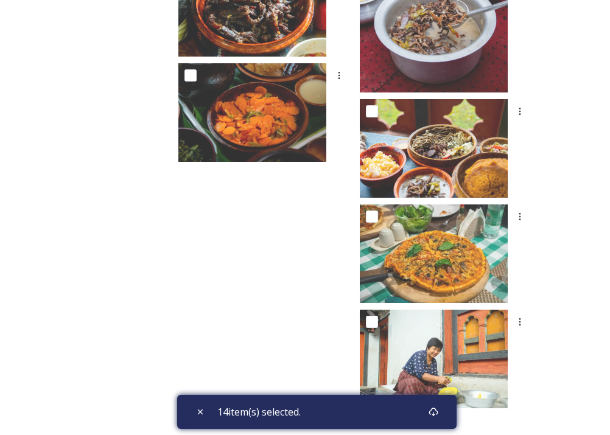
scroll to position [3758, 0]
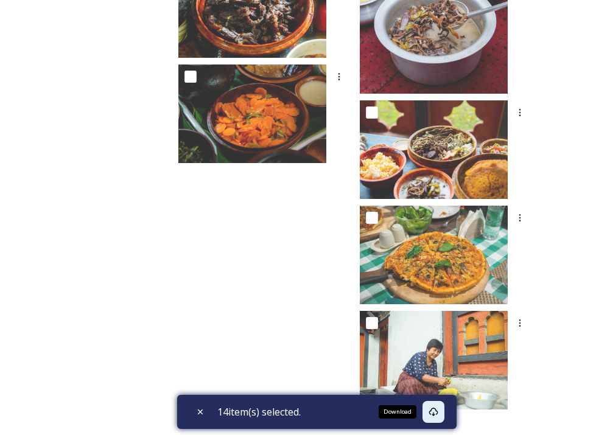
click at [438, 410] on icon at bounding box center [433, 412] width 9 height 9
